Goal: Task Accomplishment & Management: Use online tool/utility

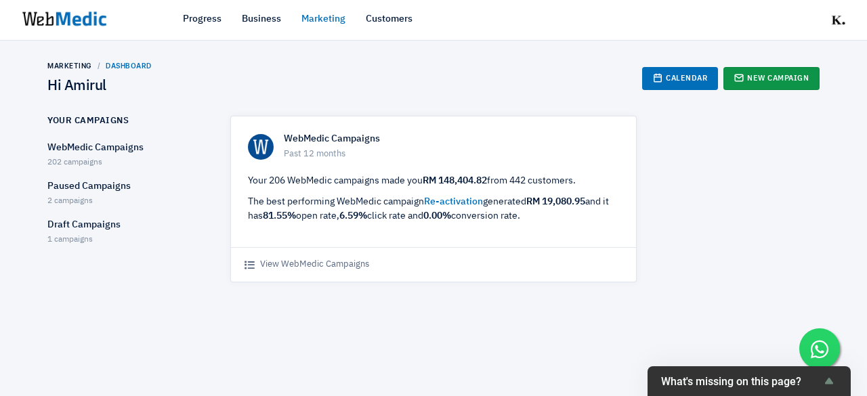
click at [749, 68] on link "New Campaign" at bounding box center [771, 78] width 96 height 23
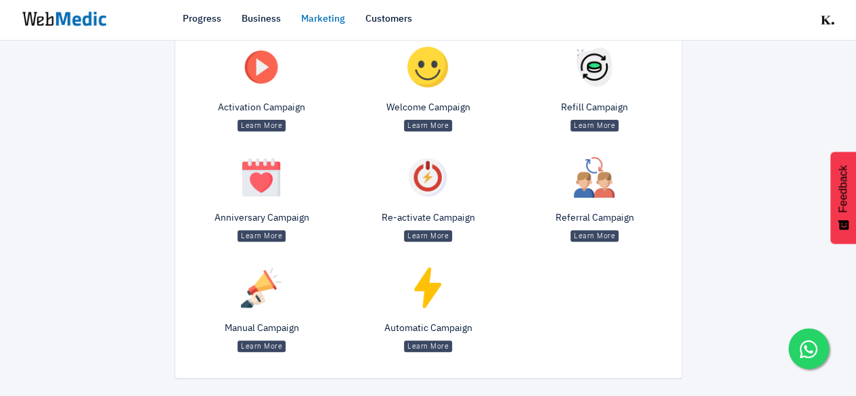
scroll to position [200, 0]
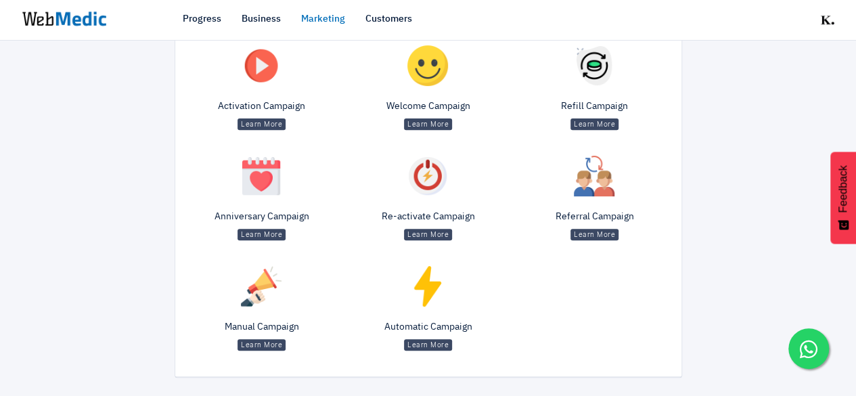
click at [281, 296] on img at bounding box center [261, 286] width 41 height 41
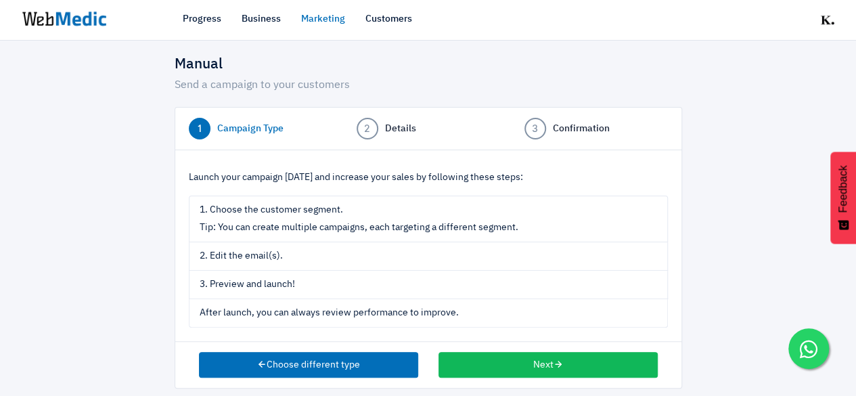
scroll to position [28, 0]
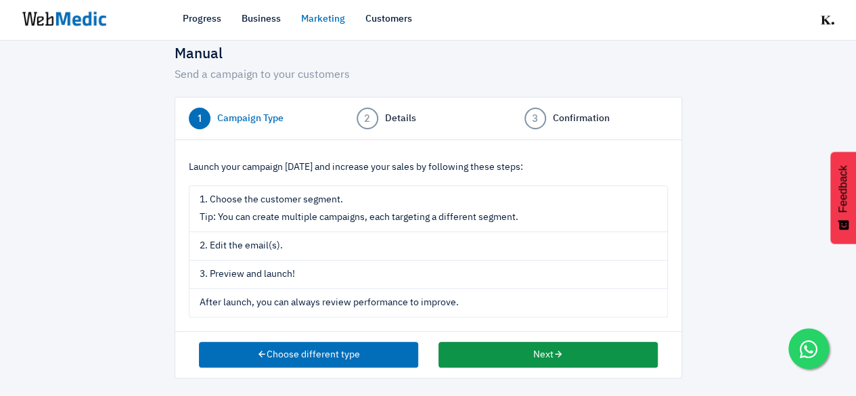
click at [520, 351] on button "Next" at bounding box center [548, 355] width 219 height 26
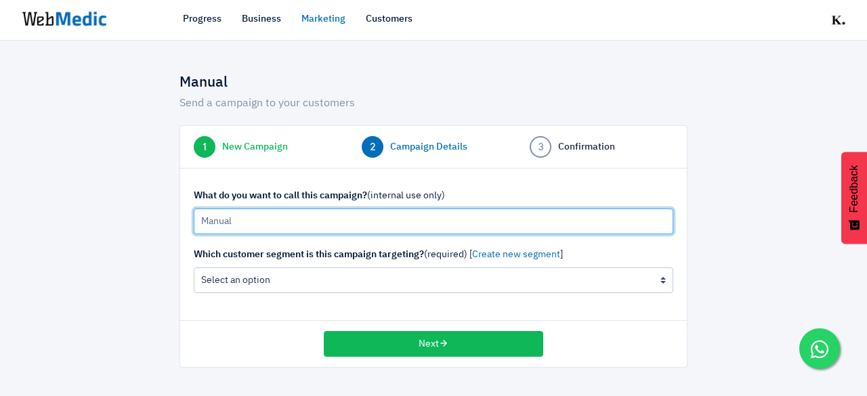
click at [283, 213] on input "Manual" at bounding box center [433, 222] width 479 height 26
type input "m"
type input "M"
click at [213, 220] on input "11/9/2025 MALAYSIA DAY" at bounding box center [433, 222] width 479 height 26
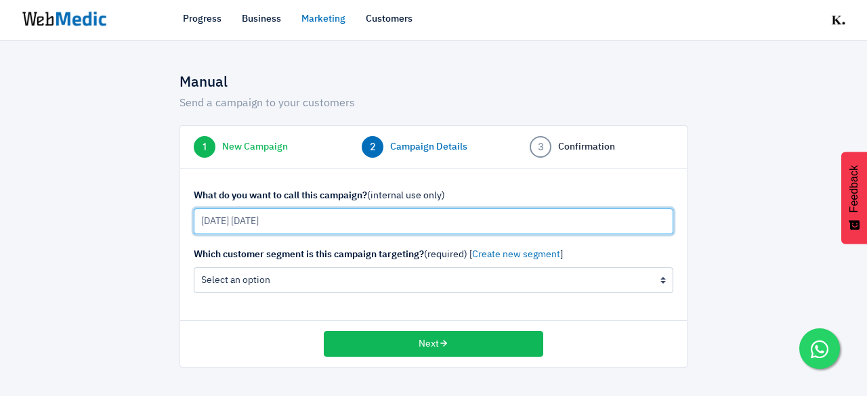
type input "14/9/2025 MALAYSIA DAY"
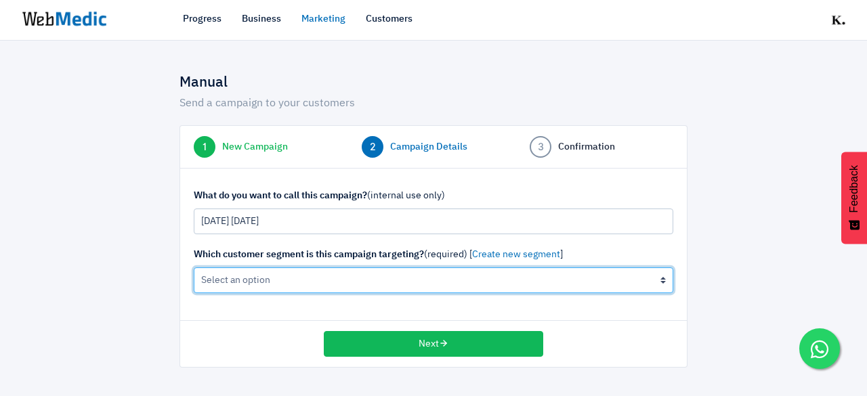
click at [402, 280] on select "All Contacts (not recommended) The active cleanser, moisturiser customers (0 cu…" at bounding box center [433, 280] width 479 height 26
select select "all"
click at [194, 267] on select "All Contacts (not recommended) The active cleanser, moisturiser customers (0 cu…" at bounding box center [433, 280] width 479 height 26
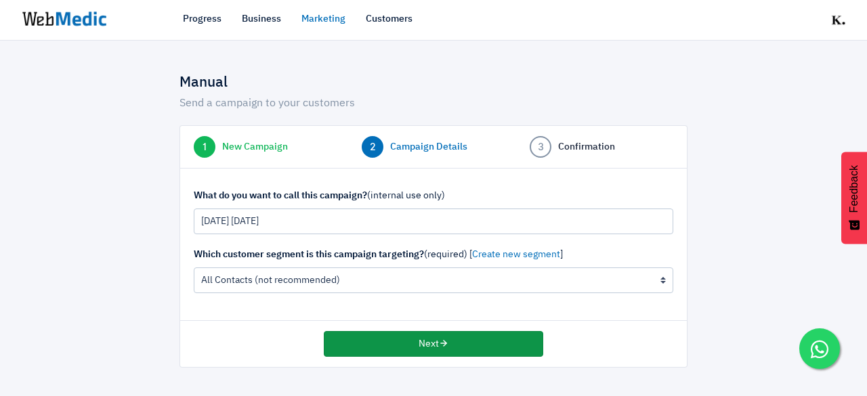
click at [460, 333] on button "Next" at bounding box center [433, 344] width 219 height 26
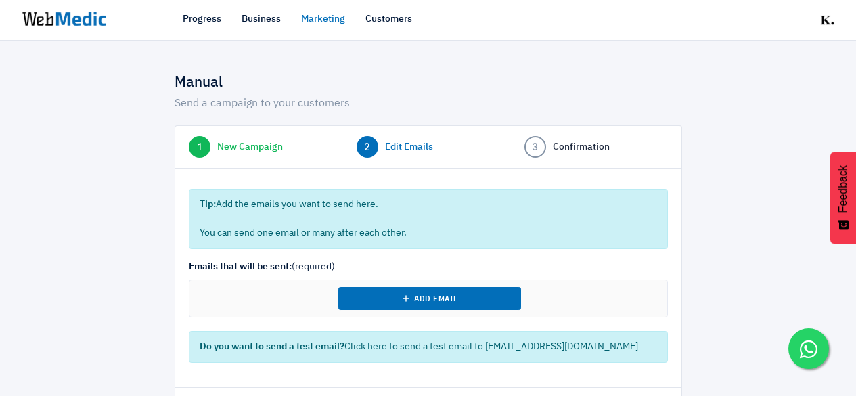
select select "8"
select select "2025"
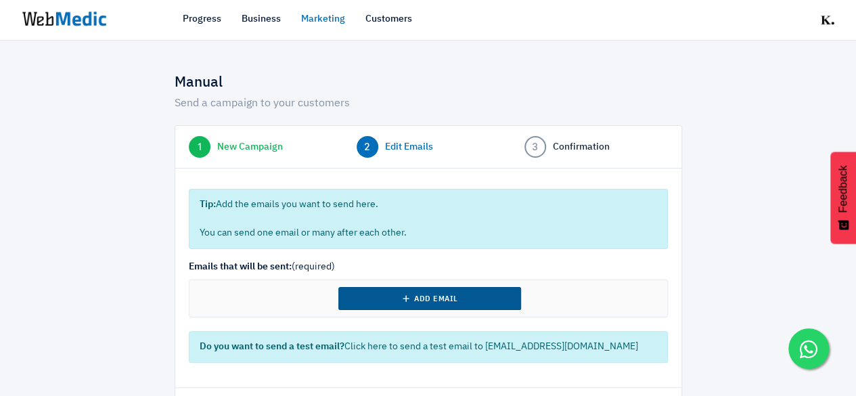
click at [513, 305] on button "Add Email" at bounding box center [430, 298] width 183 height 23
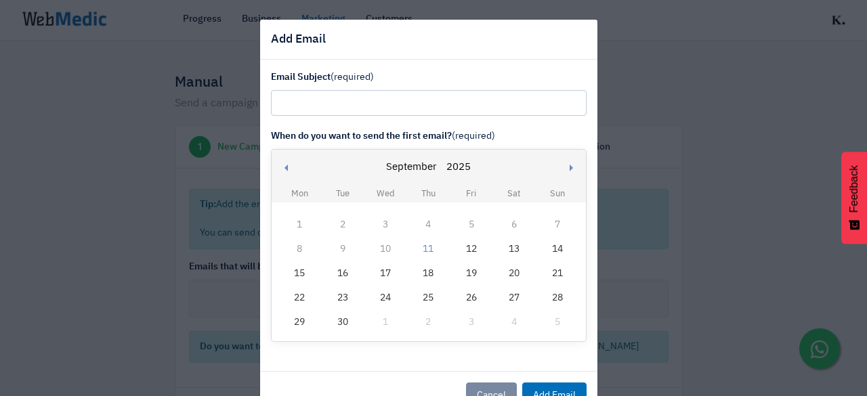
click at [557, 244] on div "14" at bounding box center [557, 249] width 18 height 18
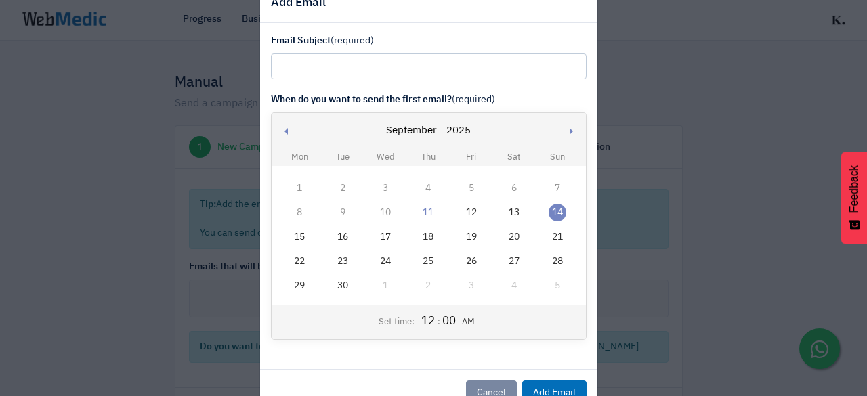
scroll to position [68, 0]
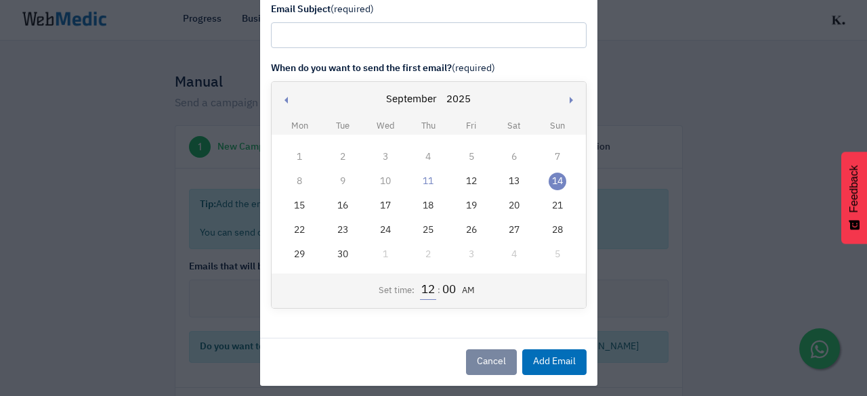
click at [424, 292] on input "12" at bounding box center [428, 291] width 16 height 18
click at [428, 292] on input "12" at bounding box center [428, 291] width 16 height 18
click at [424, 292] on input "12" at bounding box center [428, 291] width 16 height 18
click at [429, 291] on input "12" at bounding box center [428, 291] width 16 height 18
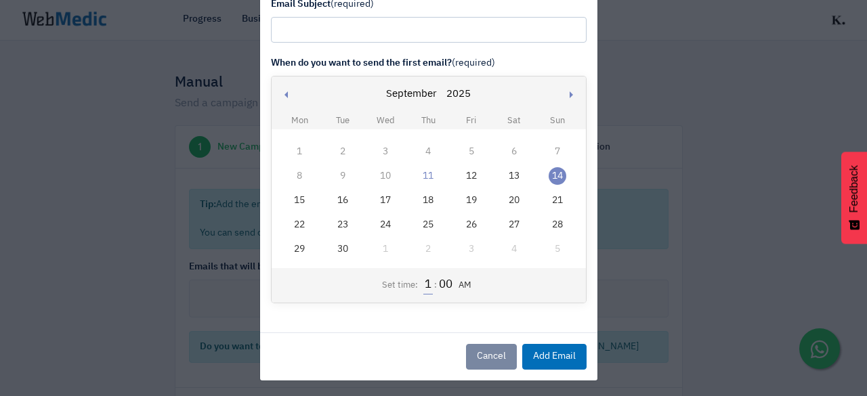
scroll to position [74, 0]
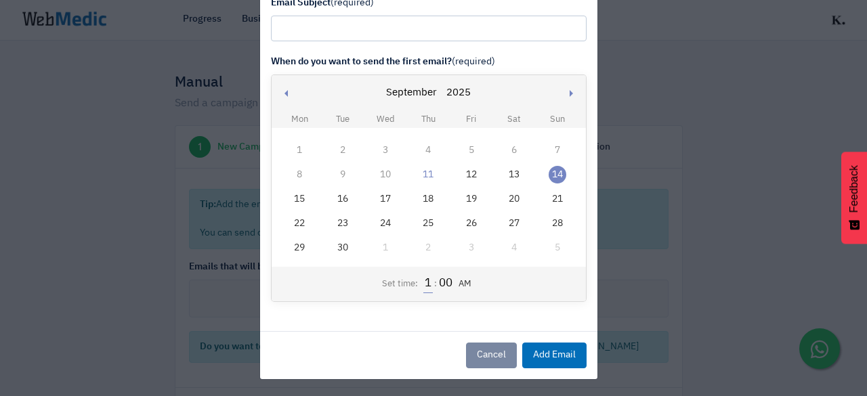
click at [424, 281] on input "1" at bounding box center [427, 284] width 9 height 18
type input "10"
click at [540, 349] on button "Add Email" at bounding box center [554, 356] width 64 height 26
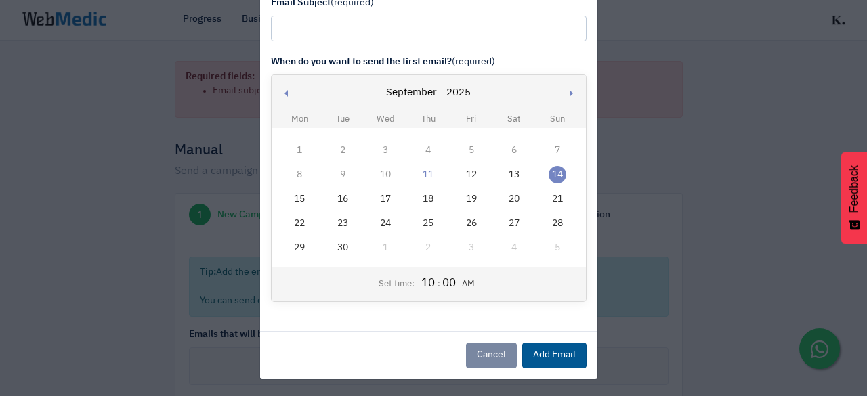
click at [540, 349] on button "Add Email" at bounding box center [554, 356] width 64 height 26
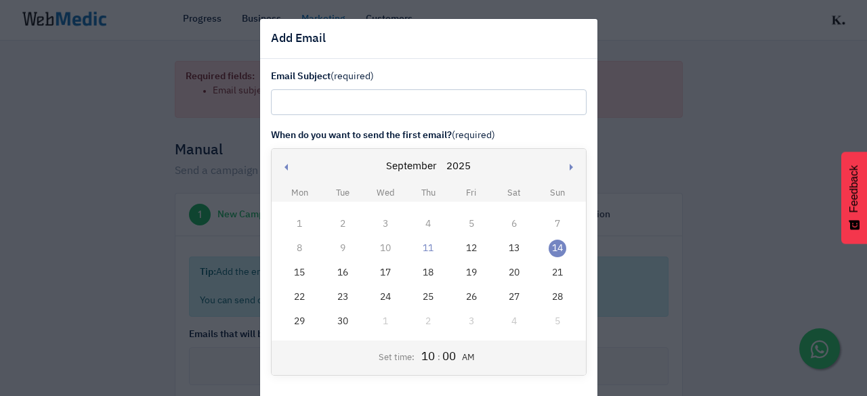
scroll to position [0, 0]
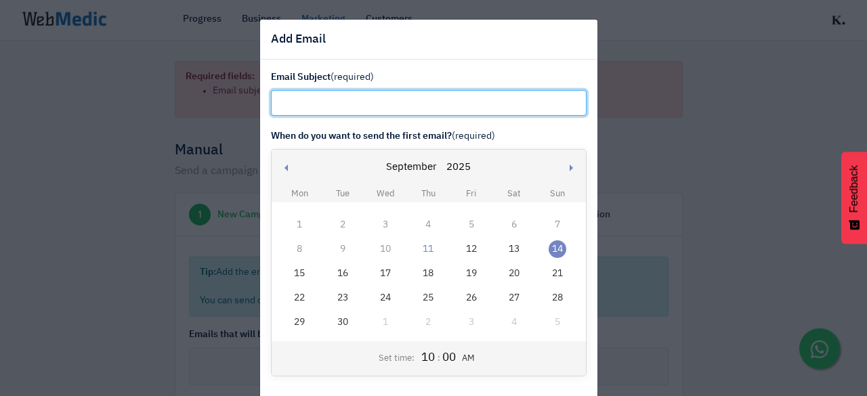
click at [381, 98] on input "text" at bounding box center [429, 103] width 316 height 26
paste input "Berkibarlah with 16% off"
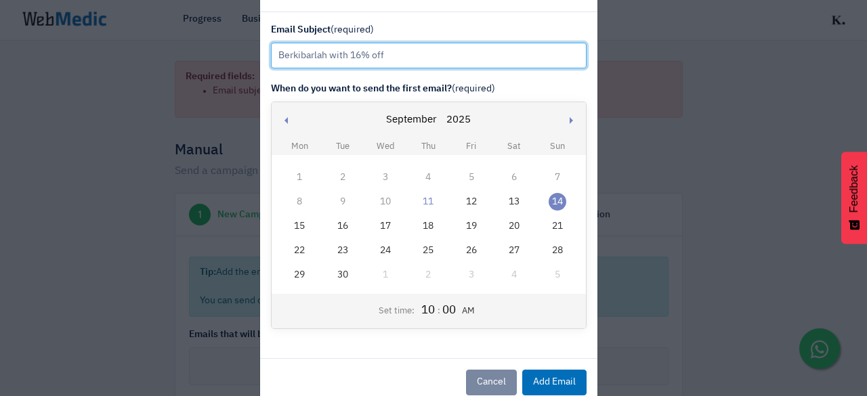
scroll to position [68, 0]
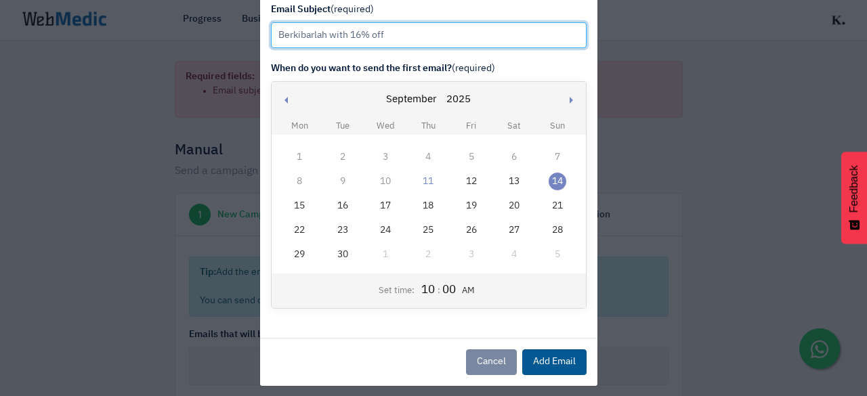
type input "Berkibarlah with 16% off"
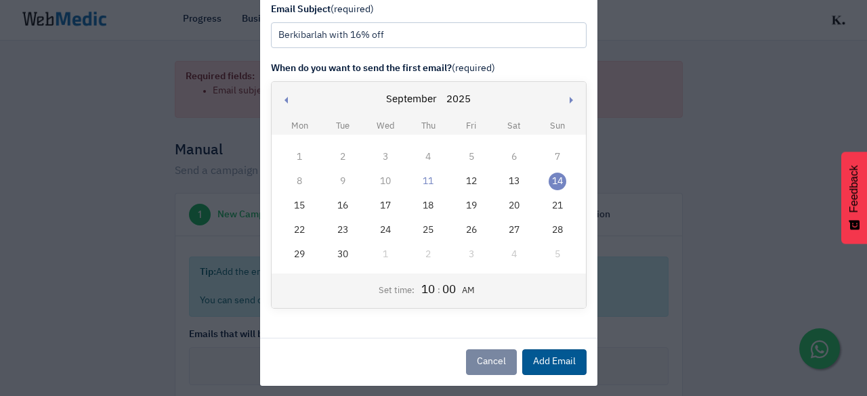
click at [531, 360] on button "Add Email" at bounding box center [554, 362] width 64 height 26
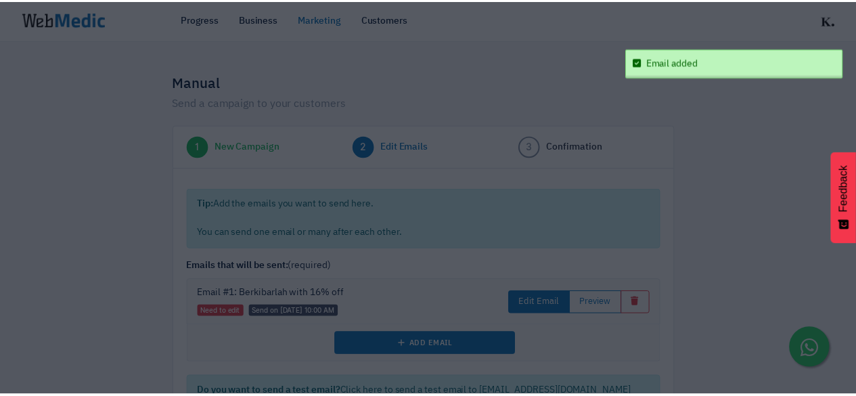
scroll to position [0, 0]
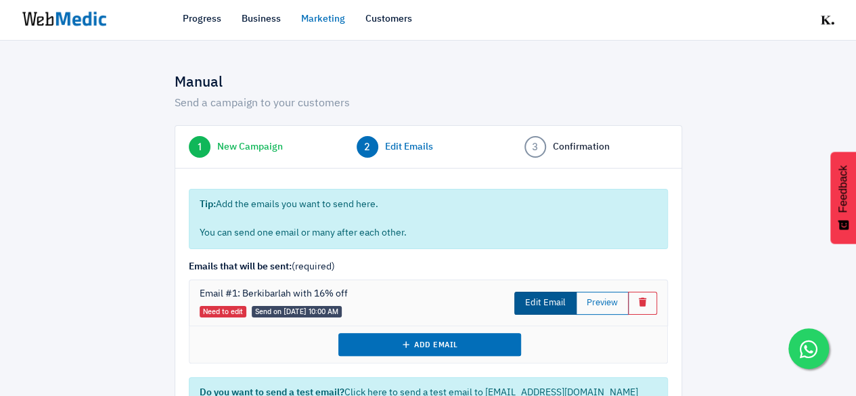
click at [552, 307] on link "Edit Email" at bounding box center [546, 303] width 62 height 23
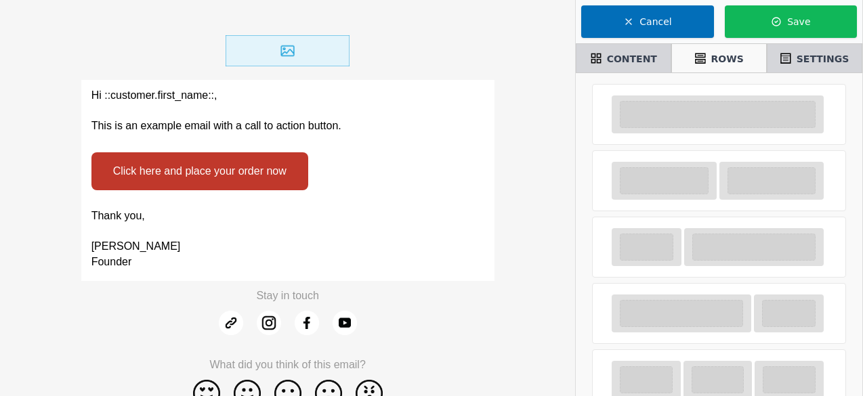
click at [323, 120] on p "This is an example email with a call to action button." at bounding box center [287, 126] width 393 height 16
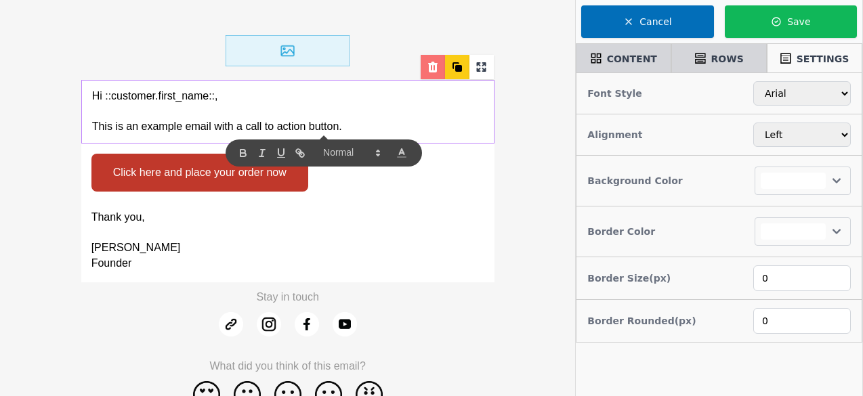
click at [435, 68] on icon at bounding box center [432, 67] width 9 height 11
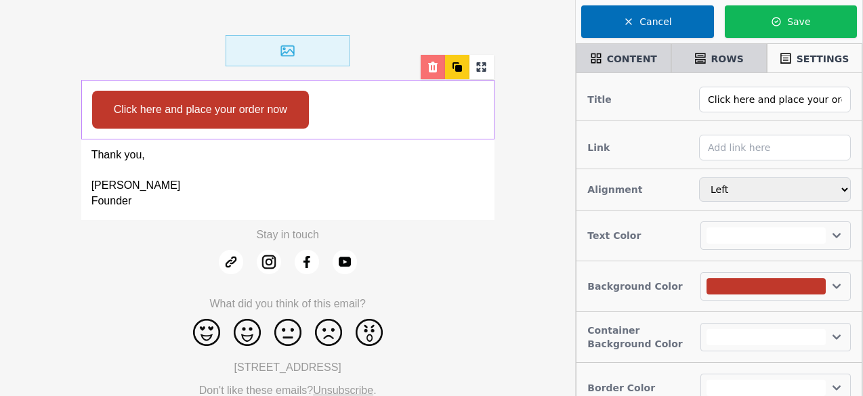
click at [427, 63] on icon at bounding box center [433, 67] width 14 height 14
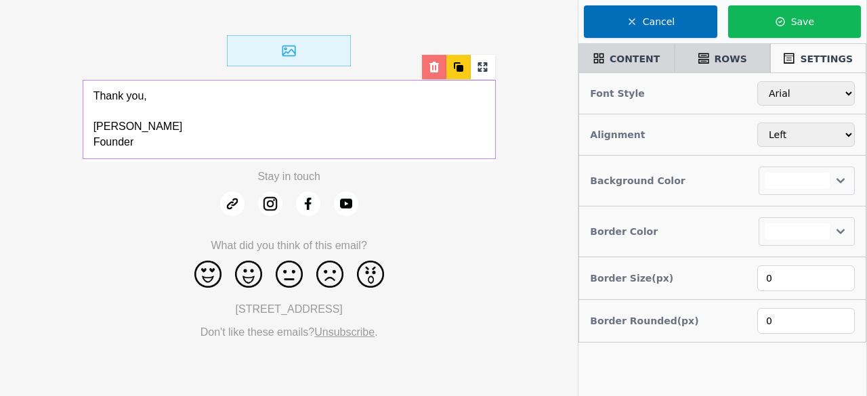
click at [438, 64] on icon at bounding box center [434, 67] width 14 height 14
select select
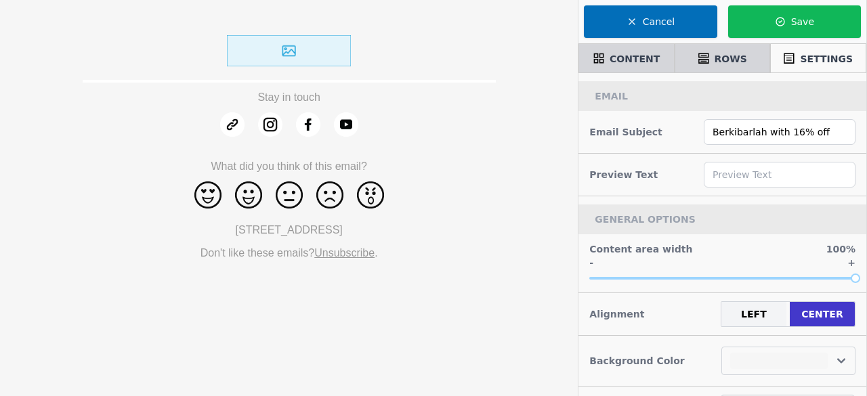
click at [313, 52] on img at bounding box center [289, 50] width 124 height 31
select select "center"
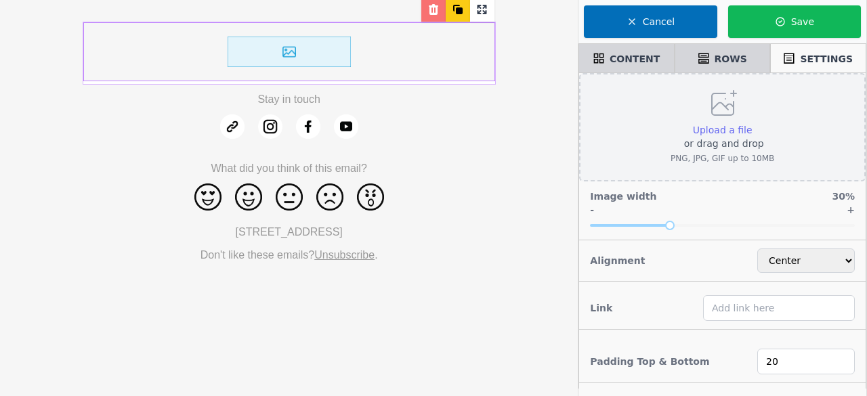
click at [731, 125] on span "Upload a file" at bounding box center [723, 130] width 60 height 11
click at [752, 123] on input "Upload a file or drag and drop PNG, JPG, GIF up to 10MB" at bounding box center [752, 123] width 1 height 1
click at [738, 129] on span "Upload a file" at bounding box center [723, 130] width 60 height 11
click at [752, 123] on input "Upload a file or drag and drop PNG, JPG, GIF up to 10MB" at bounding box center [752, 123] width 1 height 1
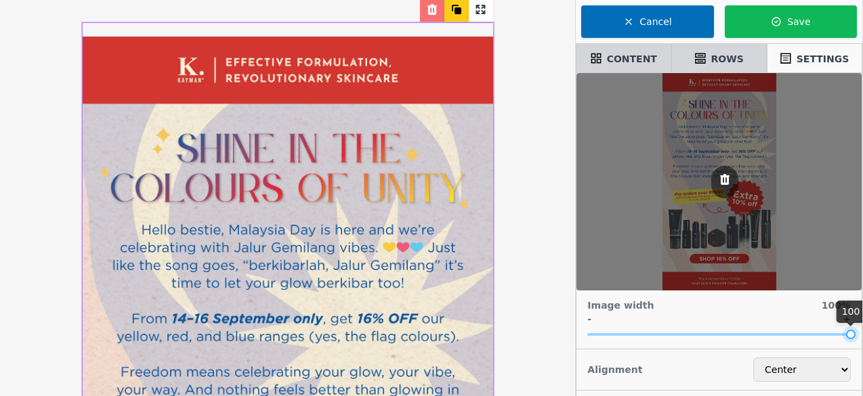
drag, startPoint x: 666, startPoint y: 334, endPoint x: 866, endPoint y: 339, distance: 199.8
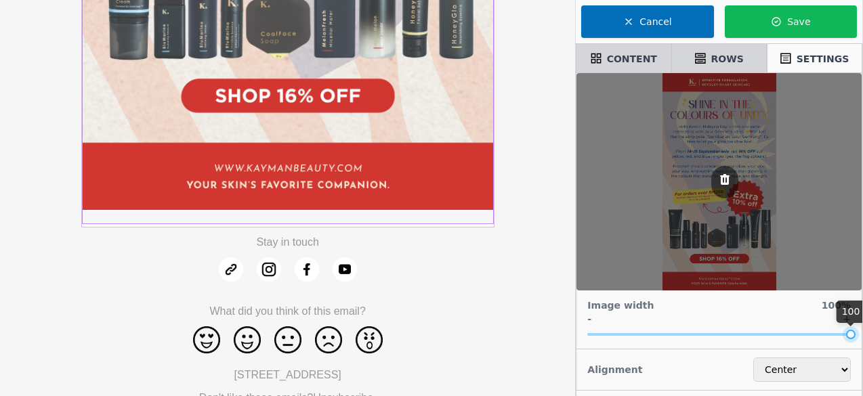
scroll to position [114, 0]
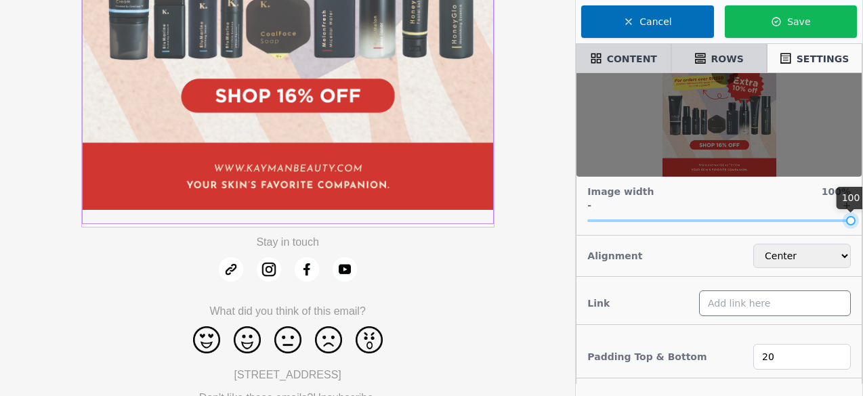
click at [750, 305] on input "text" at bounding box center [775, 303] width 152 height 26
paste input "[URL][DOMAIN_NAME]"
type input "[URL][DOMAIN_NAME]"
click at [701, 330] on div "Padding Top & Bottom 20" at bounding box center [718, 356] width 285 height 53
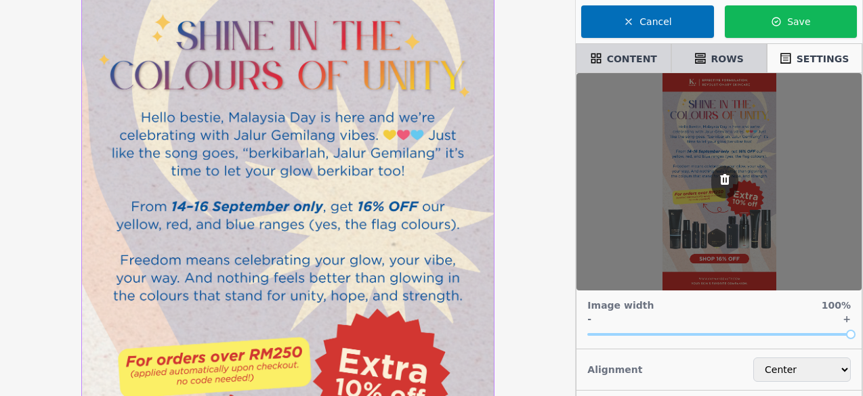
scroll to position [112, 0]
click at [740, 59] on span "ROWS" at bounding box center [727, 59] width 32 height 14
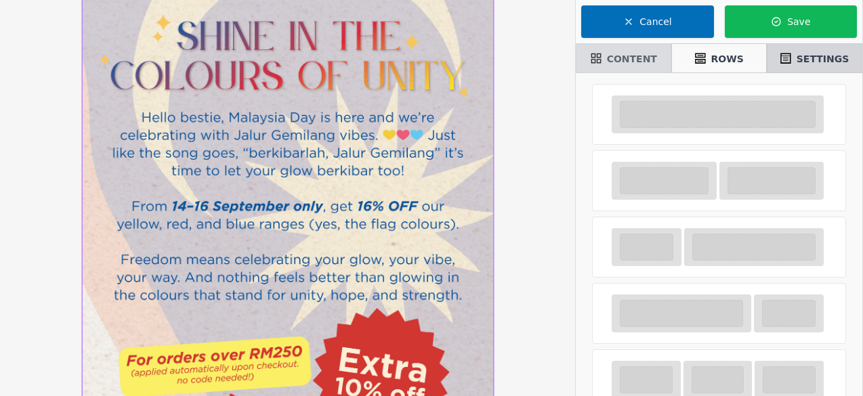
click at [601, 59] on icon at bounding box center [595, 58] width 10 height 10
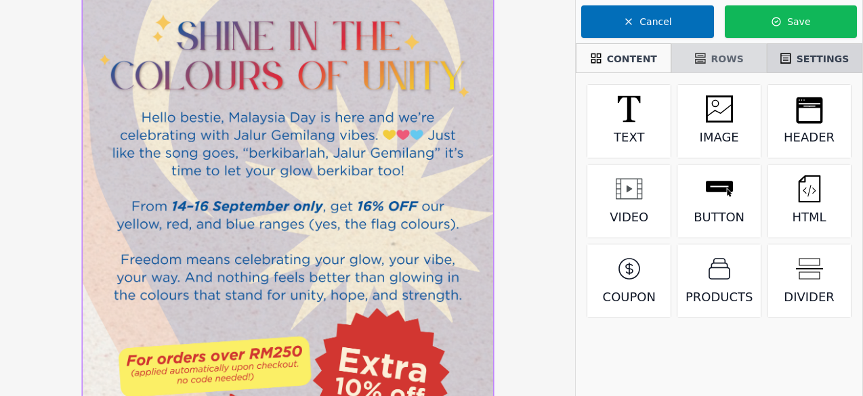
click at [745, 56] on div "ROWS" at bounding box center [718, 58] width 83 height 23
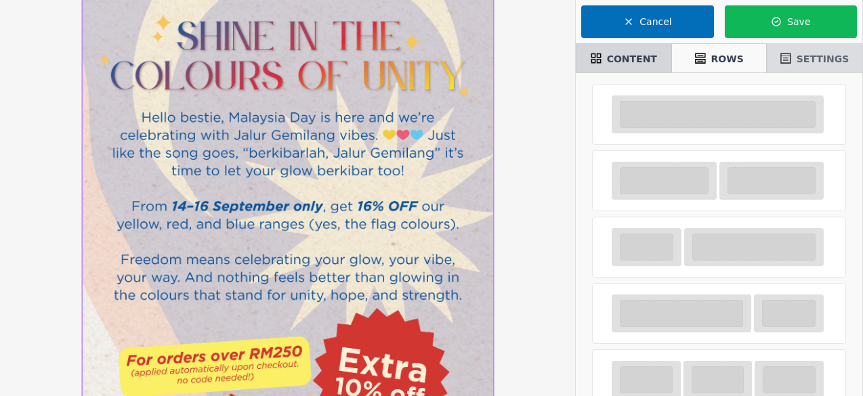
click at [789, 55] on icon at bounding box center [785, 58] width 11 height 11
select select "center"
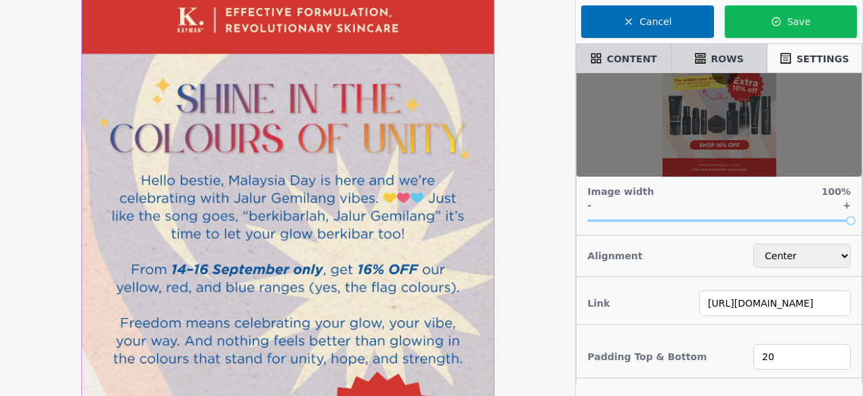
scroll to position [0, 0]
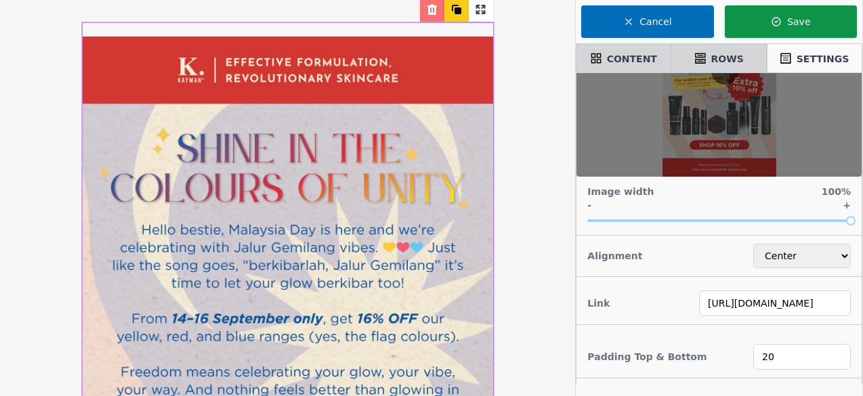
click at [815, 30] on button "Save" at bounding box center [790, 21] width 132 height 32
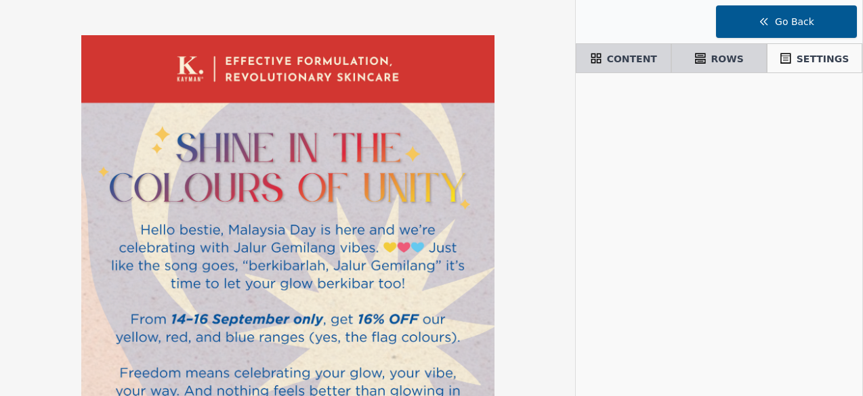
click at [823, 31] on button "Go Back" at bounding box center [786, 21] width 141 height 32
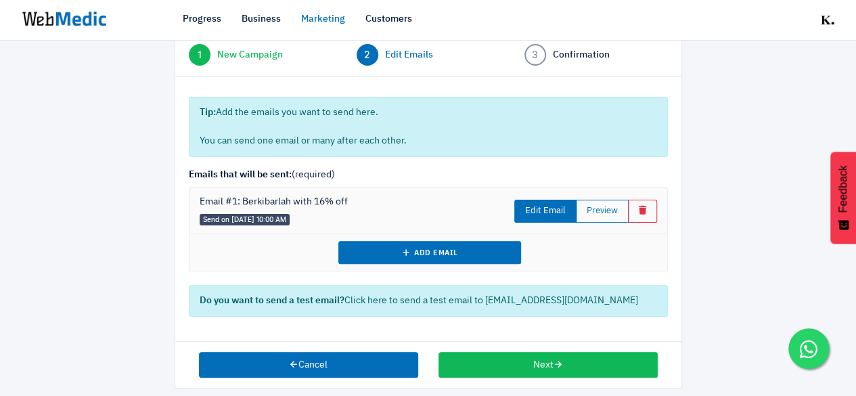
scroll to position [102, 0]
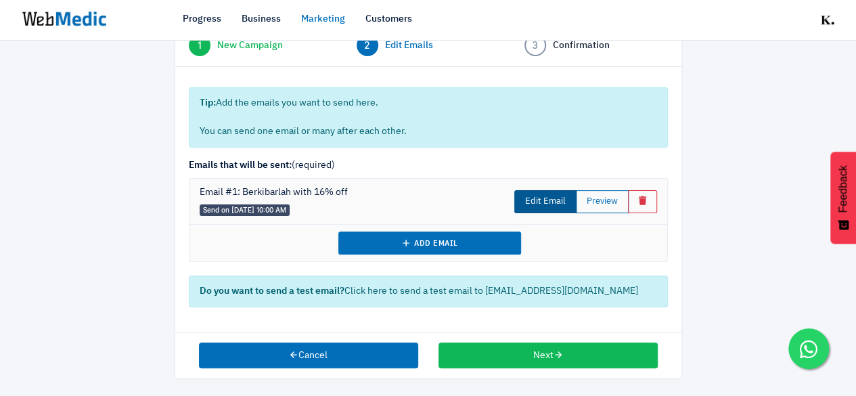
click at [540, 197] on link "Edit Email" at bounding box center [546, 201] width 62 height 23
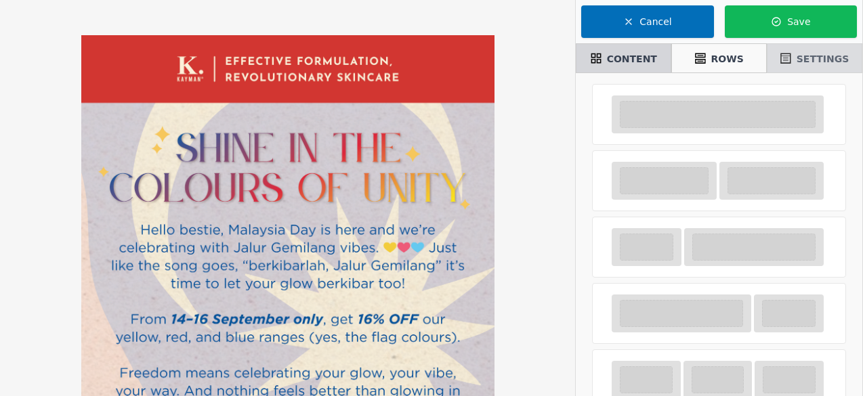
click at [790, 55] on icon at bounding box center [785, 58] width 10 height 10
select select
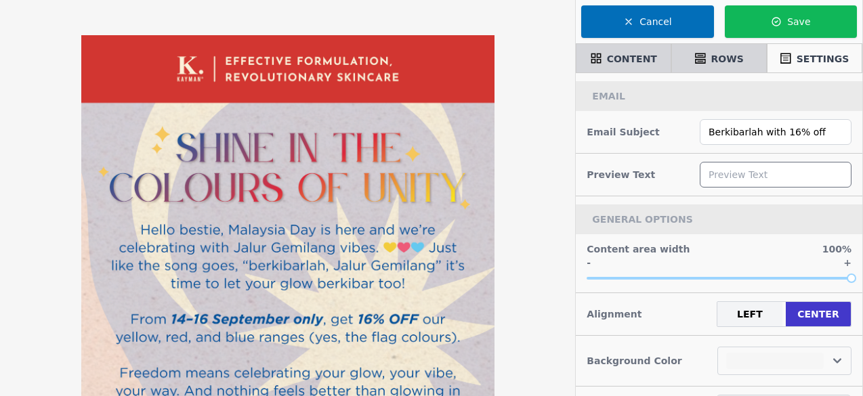
click at [738, 179] on input "text" at bounding box center [775, 175] width 152 height 26
paste input "Shine in the Colours of Unity"
type input "Shine in the Colours of Unity"
select select
type input "Shine in the Colours of Unity"
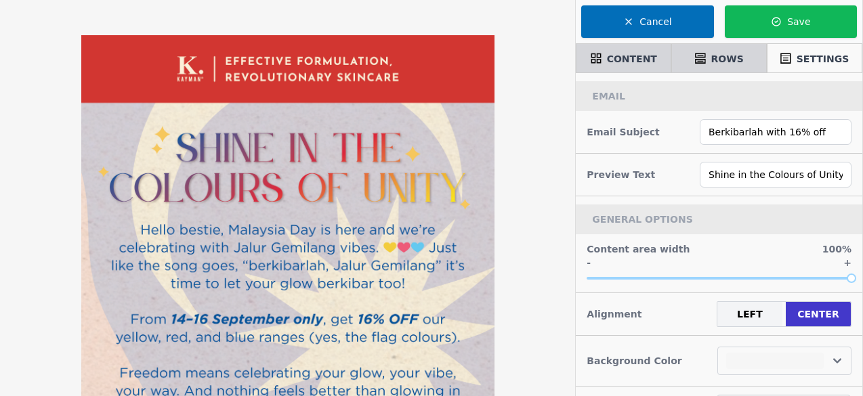
click at [815, 196] on div "EMAIL Email Subject Berkibarlah with 16% off Preview Text Shine in the Colours …" at bounding box center [719, 254] width 286 height 347
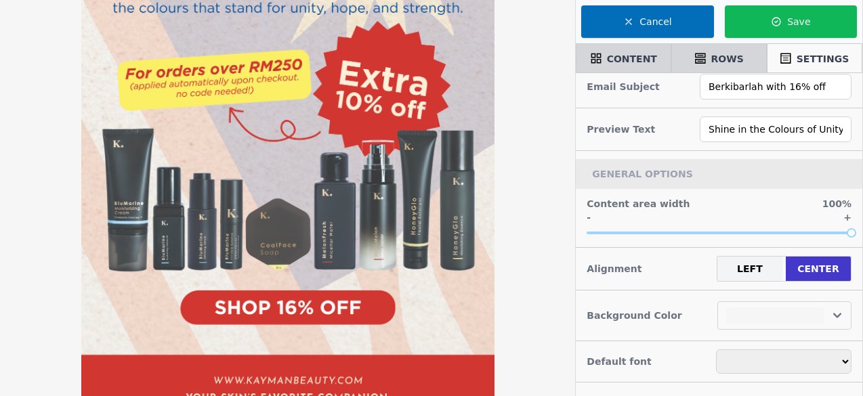
scroll to position [406, 0]
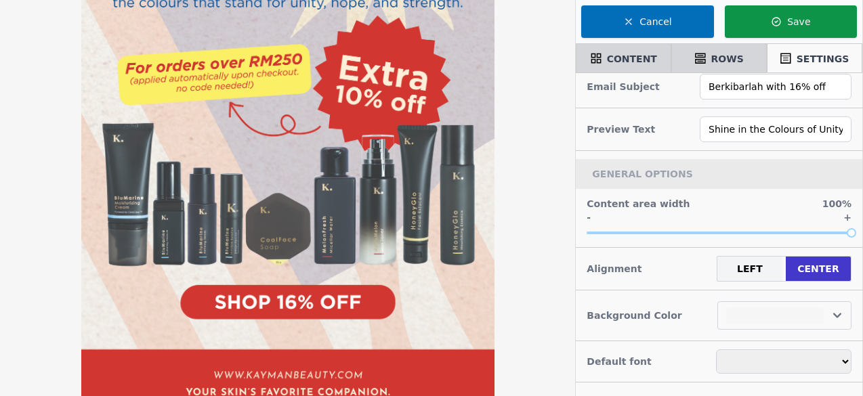
click at [813, 21] on button "Save" at bounding box center [790, 21] width 132 height 32
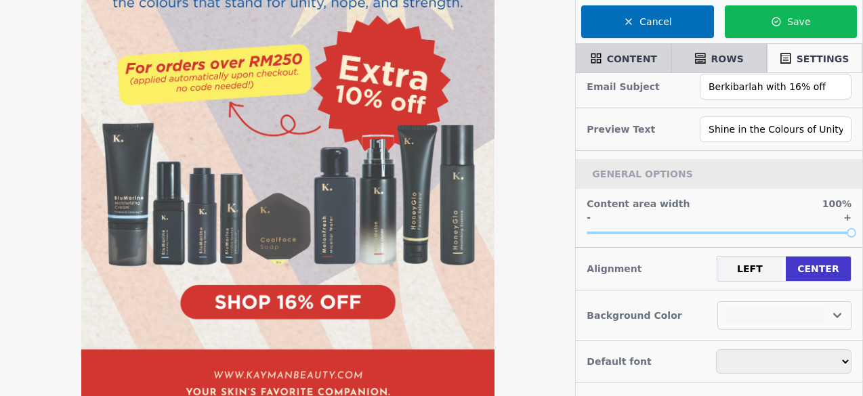
select select
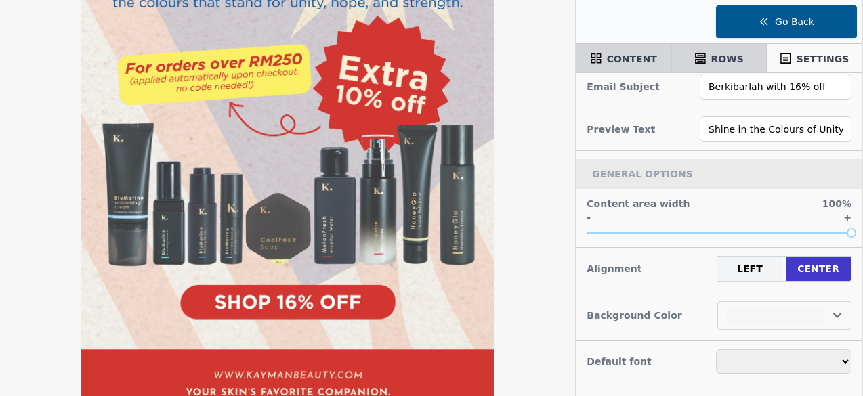
click at [801, 16] on button "Go Back" at bounding box center [786, 21] width 141 height 32
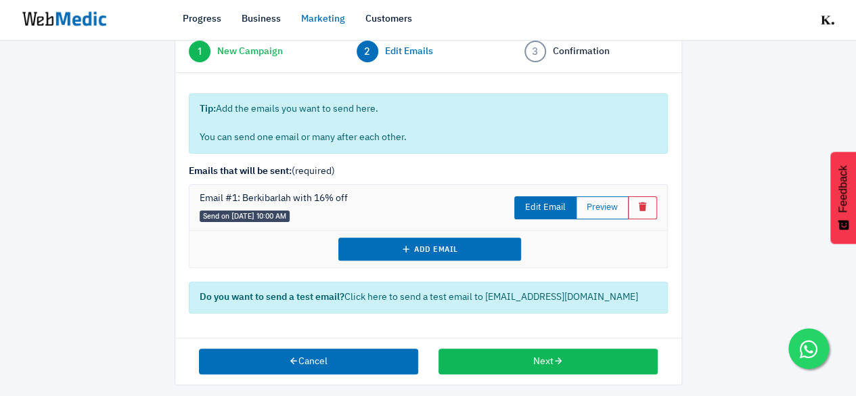
scroll to position [102, 0]
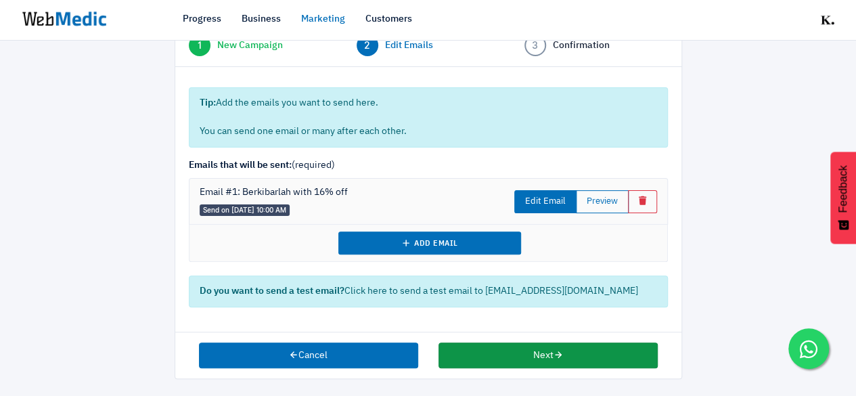
click at [549, 343] on button "Next" at bounding box center [548, 356] width 219 height 26
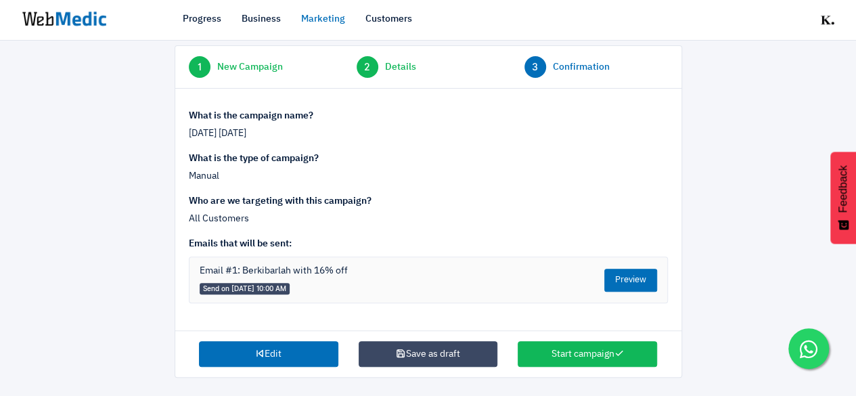
click at [643, 282] on button "Preview" at bounding box center [631, 280] width 53 height 23
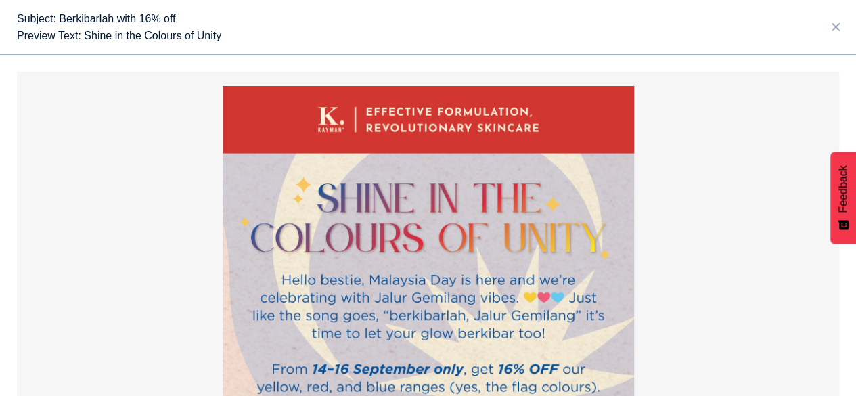
click at [838, 26] on icon at bounding box center [836, 27] width 14 height 16
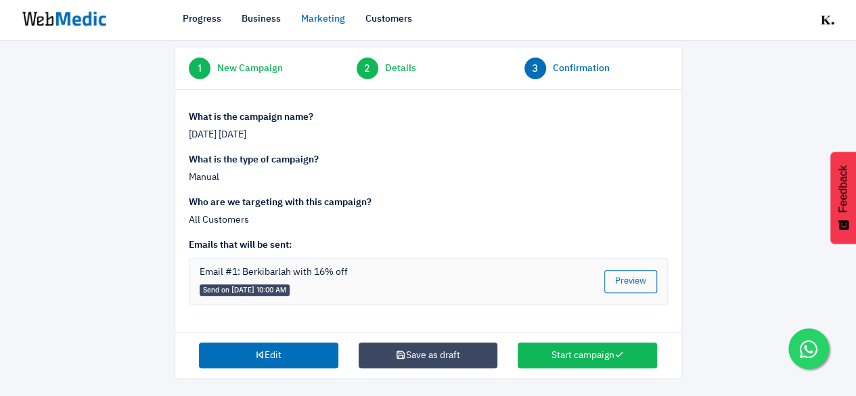
scroll to position [80, 0]
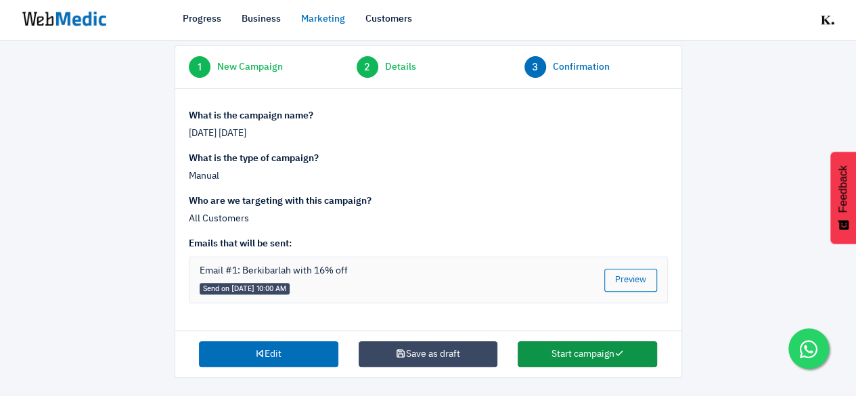
click at [611, 345] on button "Start campaign" at bounding box center [587, 354] width 139 height 26
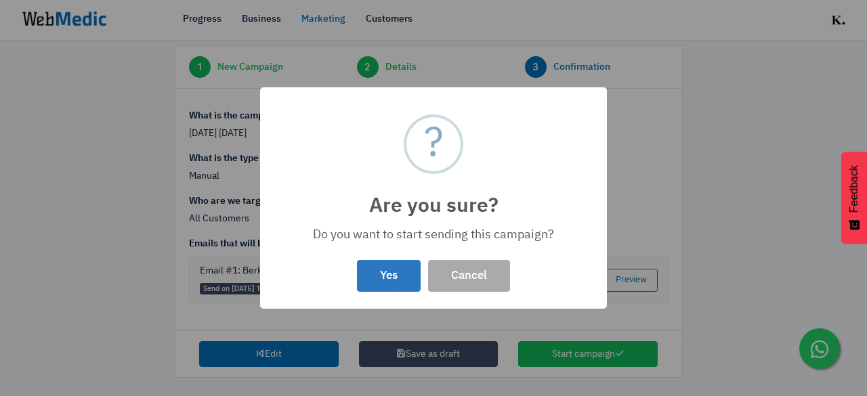
click at [394, 279] on button "Yes" at bounding box center [389, 276] width 64 height 32
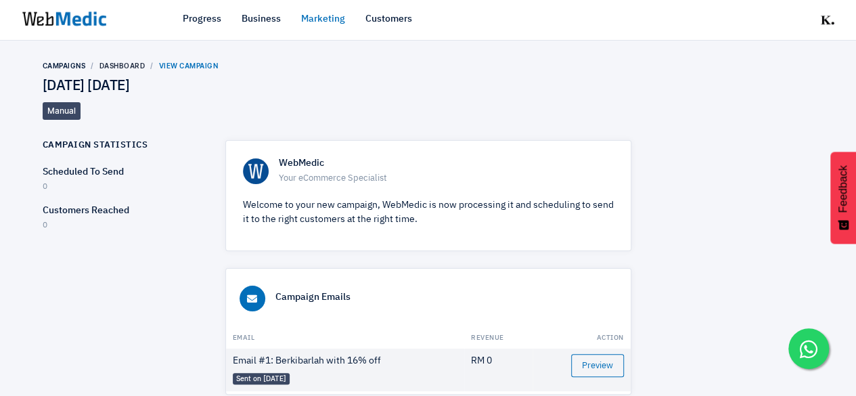
click at [318, 23] on link "Marketing" at bounding box center [323, 19] width 44 height 14
